Goal: Information Seeking & Learning: Learn about a topic

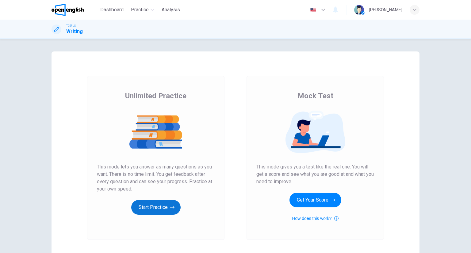
click at [147, 206] on button "Start Practice" at bounding box center [155, 207] width 49 height 15
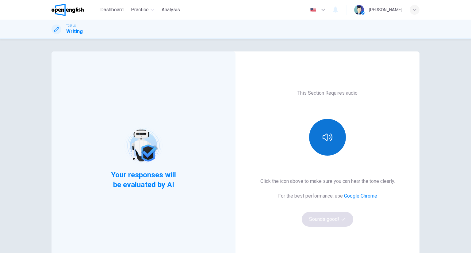
click at [329, 135] on icon "button" at bounding box center [327, 137] width 10 height 10
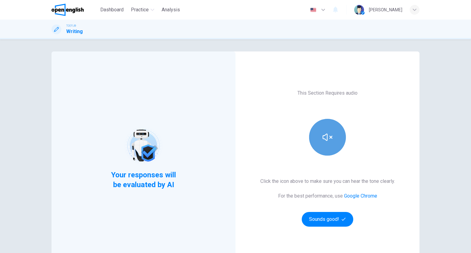
click at [329, 136] on icon "button" at bounding box center [327, 137] width 10 height 10
click at [327, 230] on div "This Section Requires audio Click the icon above to make sure you can hear the …" at bounding box center [327, 157] width 184 height 213
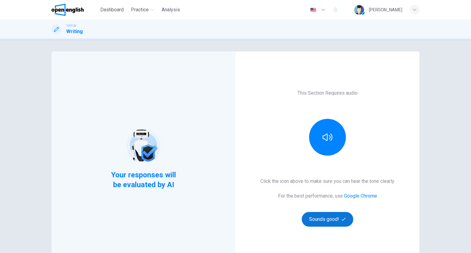
click at [323, 212] on button "Sounds good!" at bounding box center [327, 219] width 51 height 15
